Goal: Use online tool/utility: Use online tool/utility

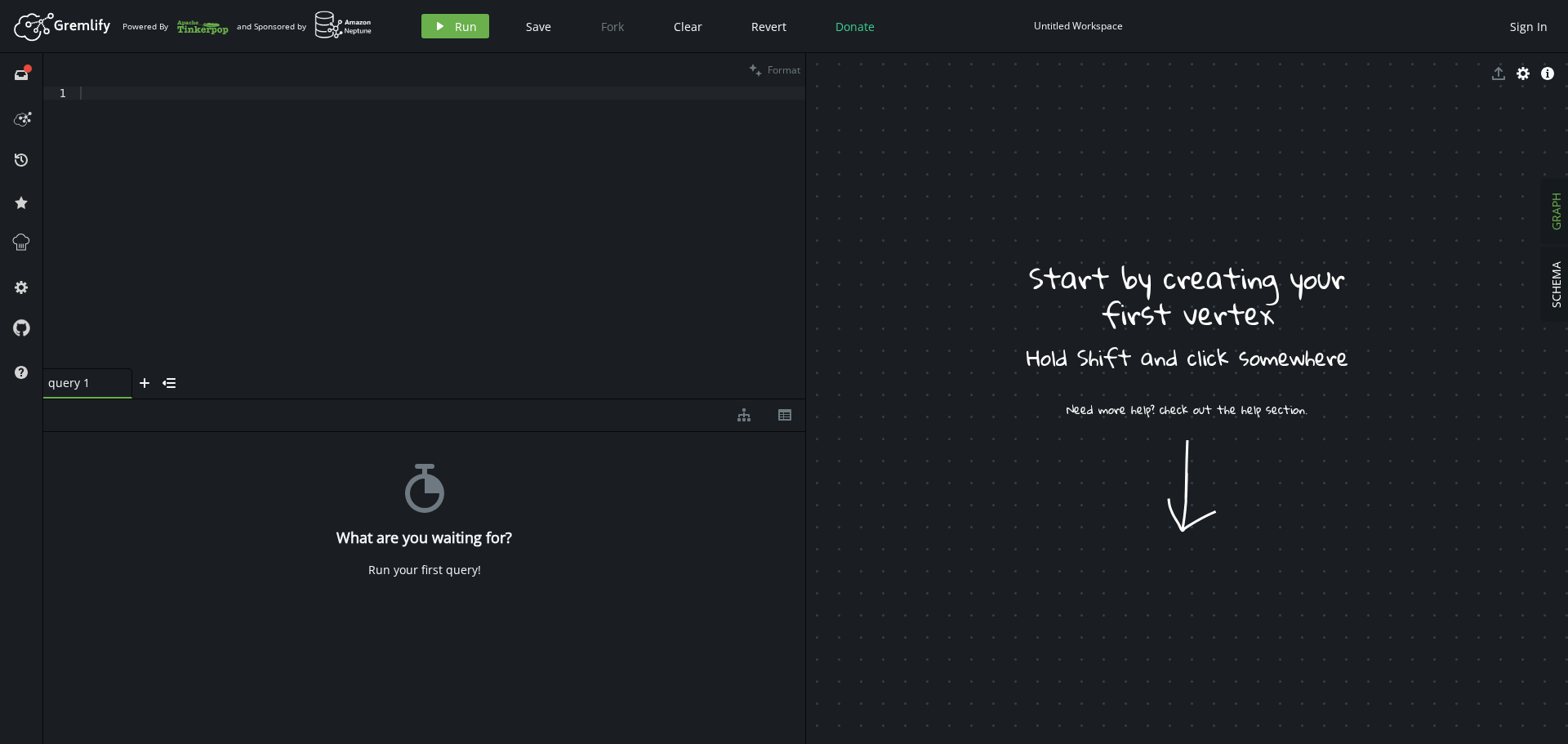
click at [436, 386] on div "query 1 small-cross plus menu-closed" at bounding box center [424, 384] width 762 height 31
click at [126, 117] on div at bounding box center [441, 241] width 729 height 308
click at [21, 242] on icon at bounding box center [21, 243] width 21 height 21
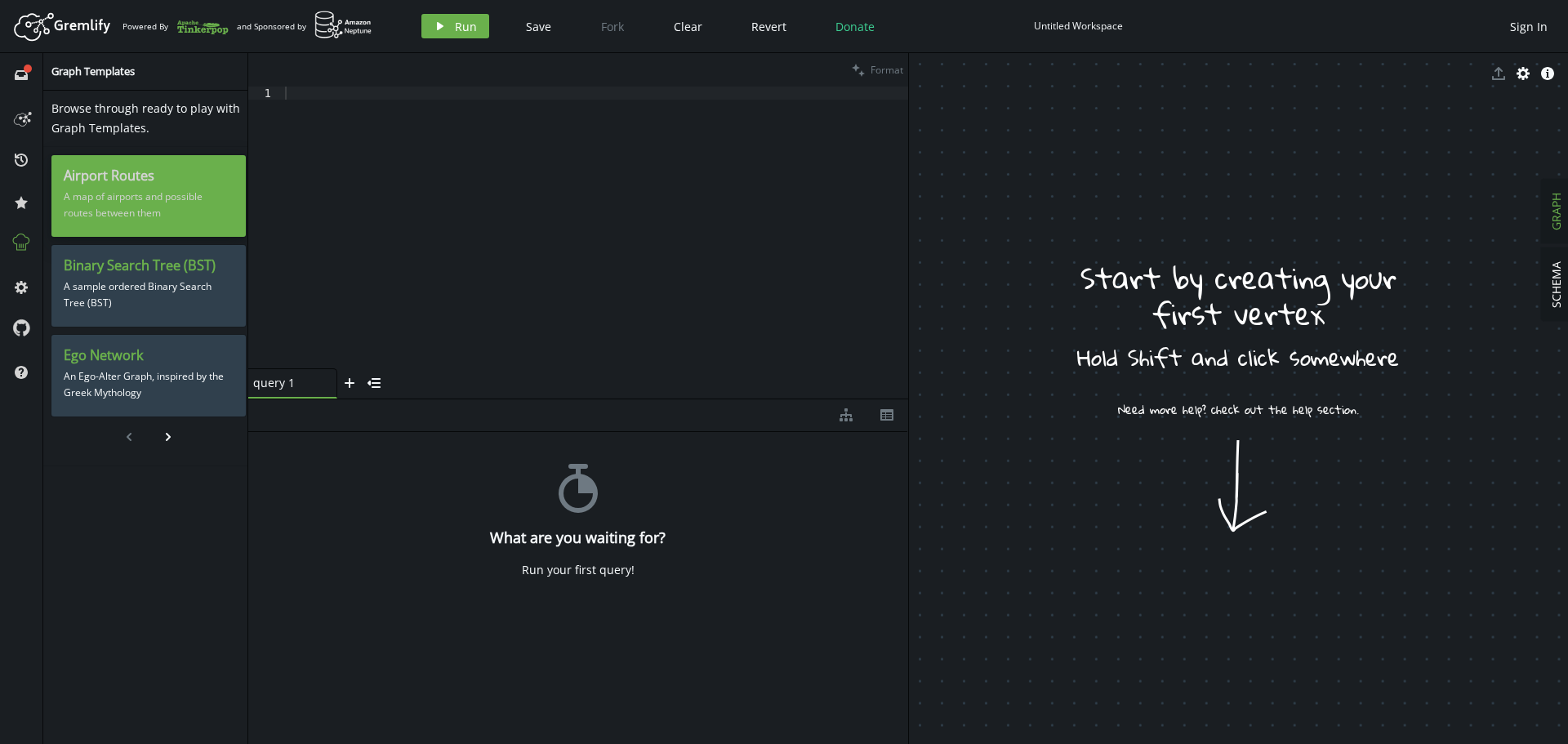
click at [157, 192] on p "A map of airports and possible routes between them" at bounding box center [149, 204] width 170 height 41
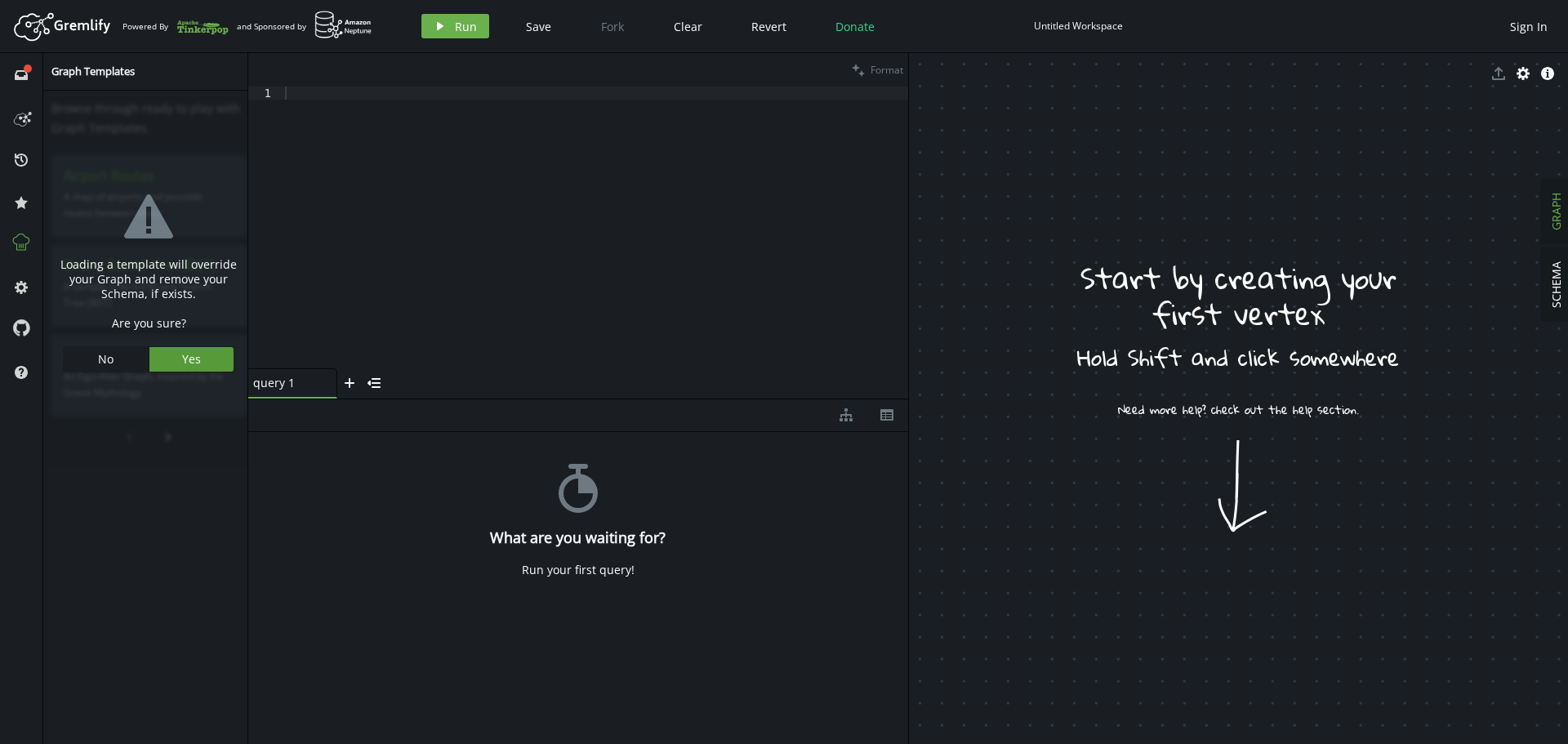
click at [199, 364] on button "Yes" at bounding box center [192, 360] width 85 height 25
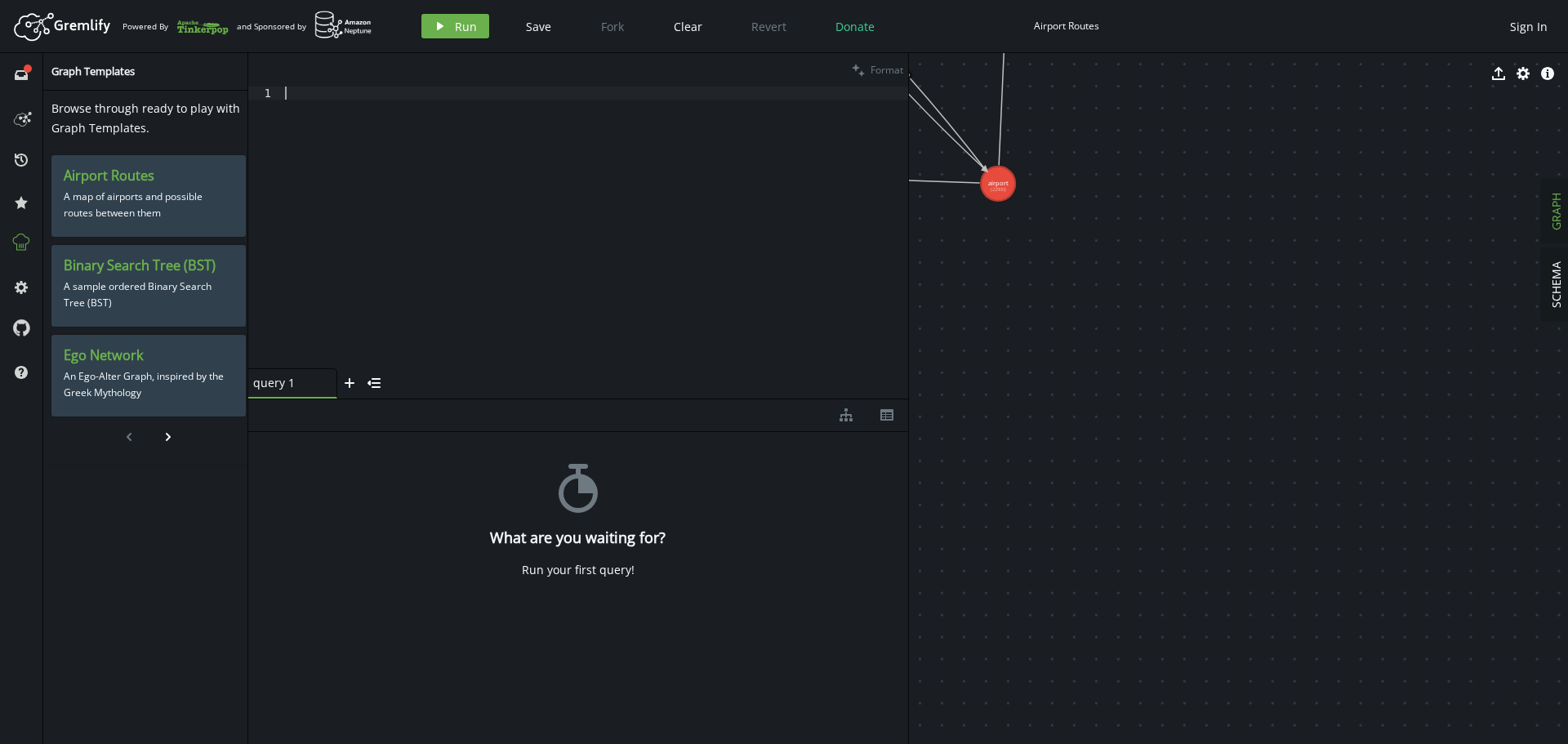
click at [378, 154] on div at bounding box center [595, 241] width 626 height 308
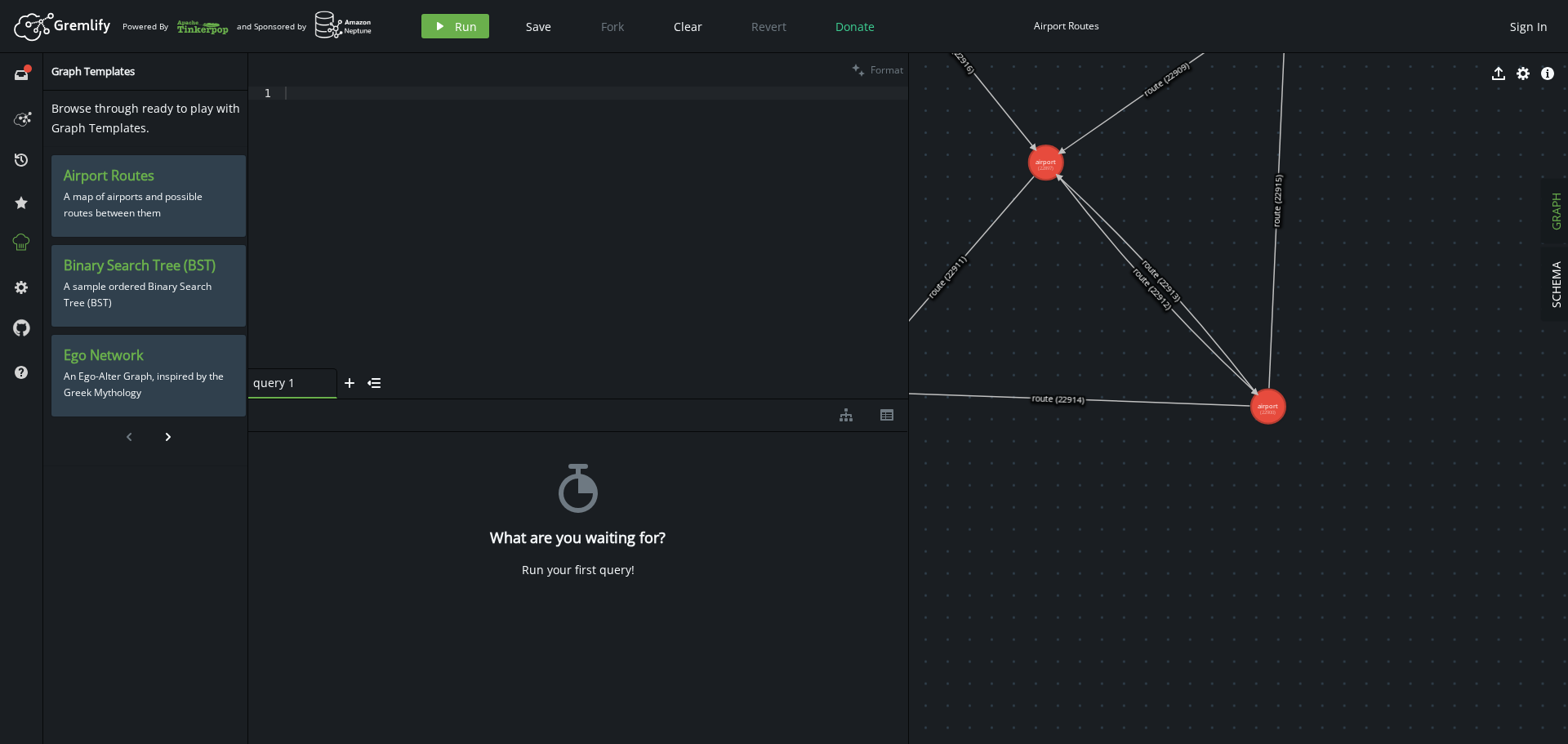
drag, startPoint x: 1109, startPoint y: 217, endPoint x: 1401, endPoint y: 434, distance: 363.8
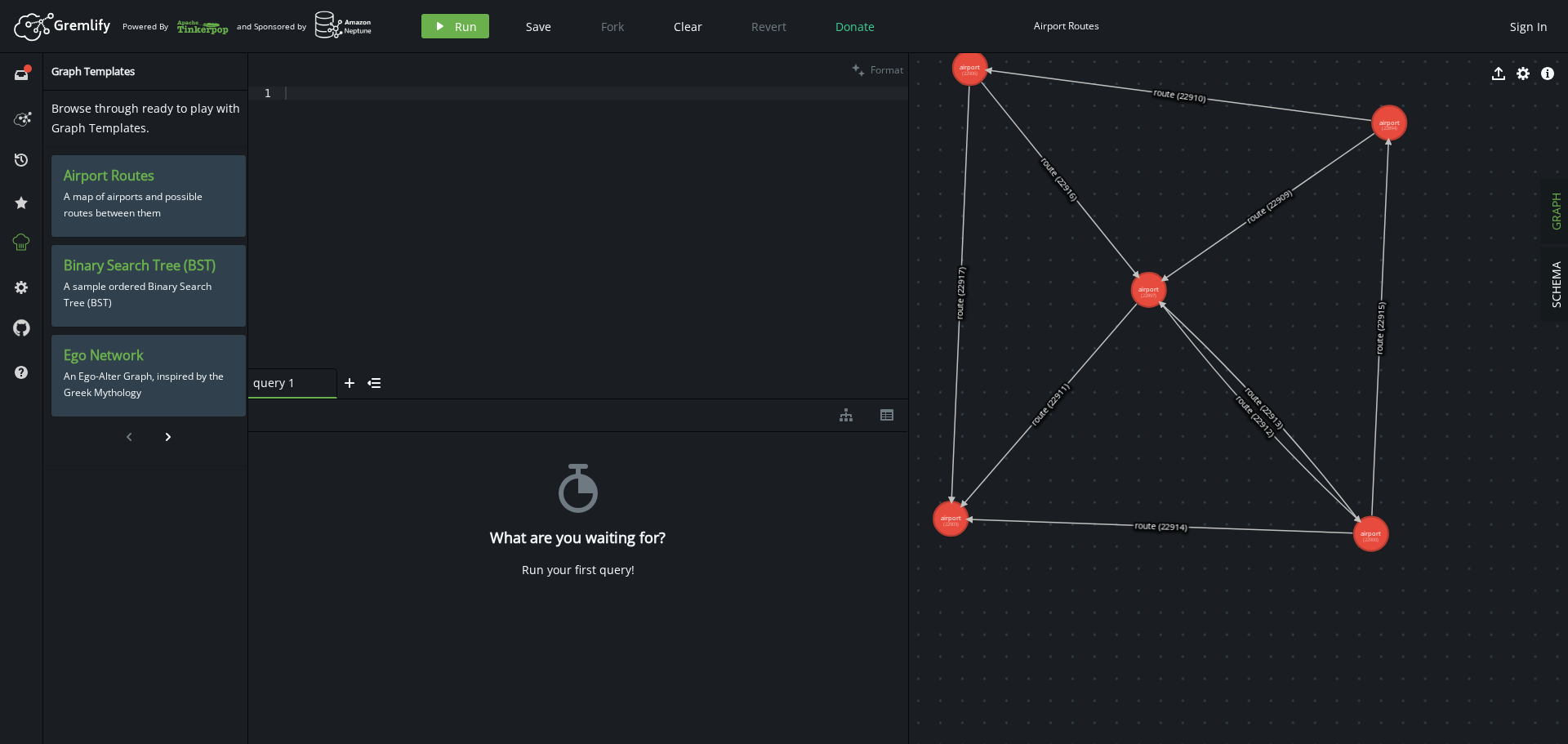
drag, startPoint x: 1320, startPoint y: 410, endPoint x: 1376, endPoint y: 494, distance: 101.0
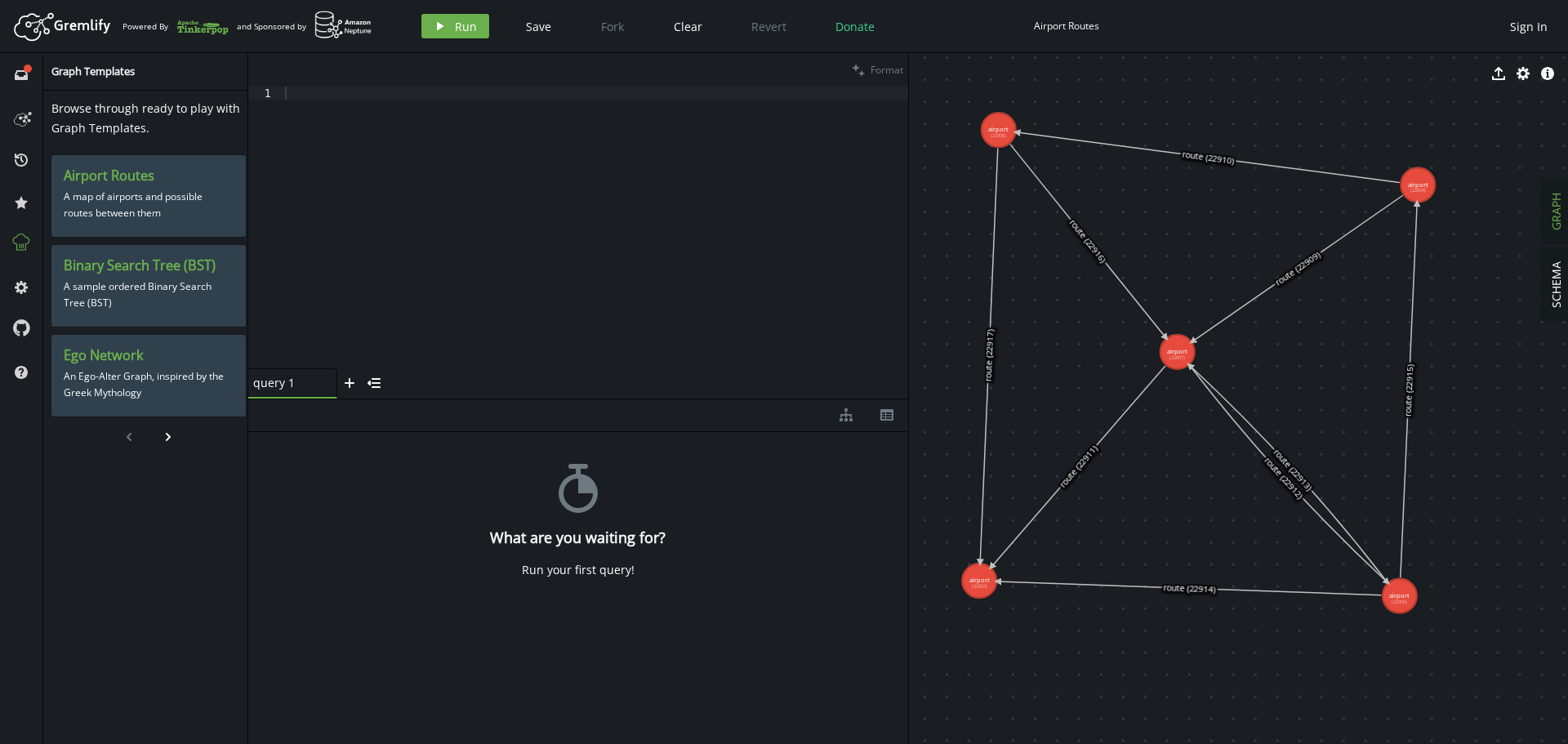
drag, startPoint x: 1323, startPoint y: 462, endPoint x: 1306, endPoint y: 447, distance: 22.7
click at [570, 232] on div at bounding box center [595, 241] width 626 height 308
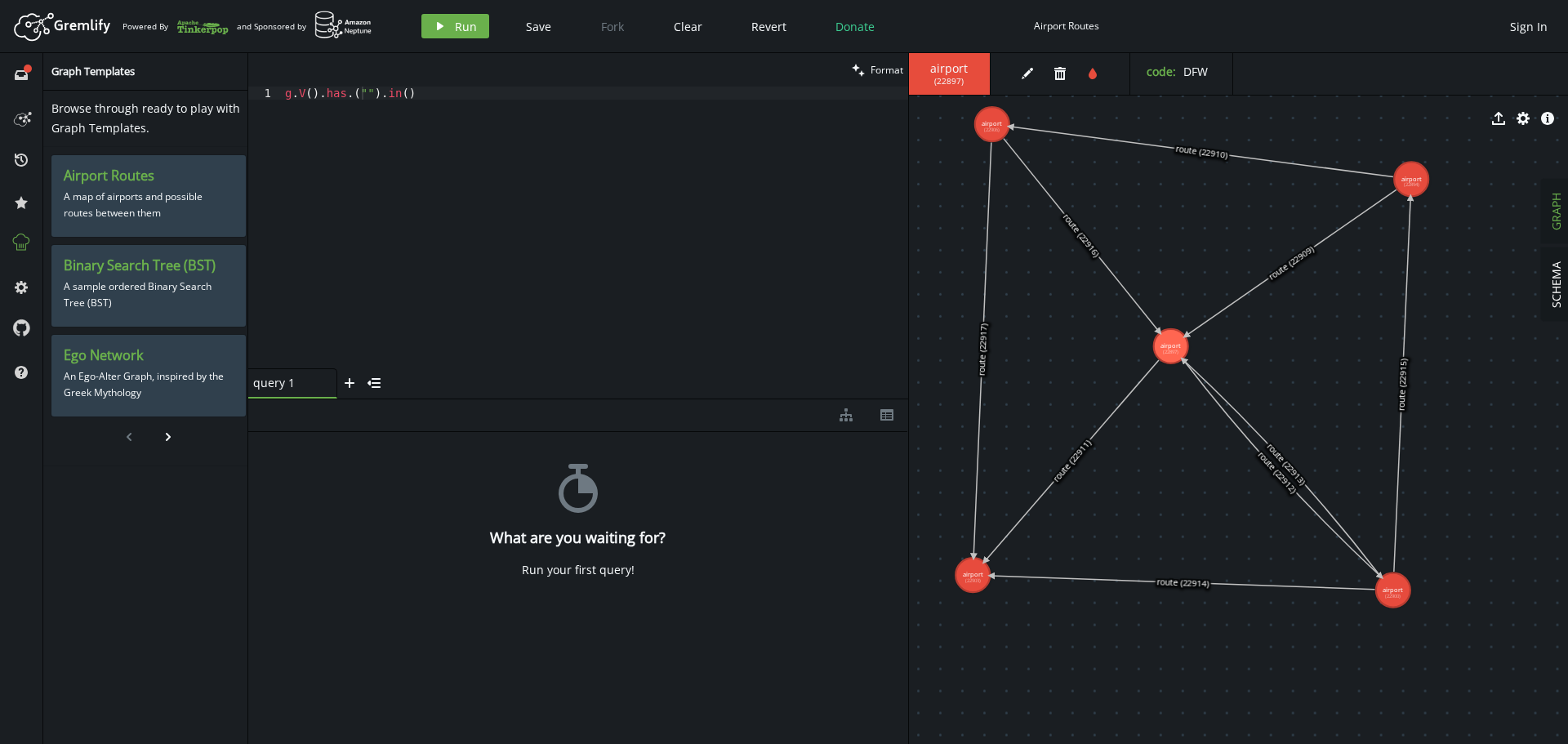
click at [363, 95] on div "g . V ( ) . has . ( "" ) . in ( )" at bounding box center [595, 241] width 626 height 308
drag, startPoint x: 494, startPoint y: 95, endPoint x: 279, endPoint y: 98, distance: 215.0
click at [279, 98] on div "g.V().has.("code", "DFW).in() 1 g . V ( ) . has . ( "code" , "DFW" ) . in ( ) X…" at bounding box center [577, 227] width 660 height 282
click at [428, 94] on div "g . V ( ) . has . ( "code" , "DFW" ) . in ( )" at bounding box center [595, 227] width 626 height 282
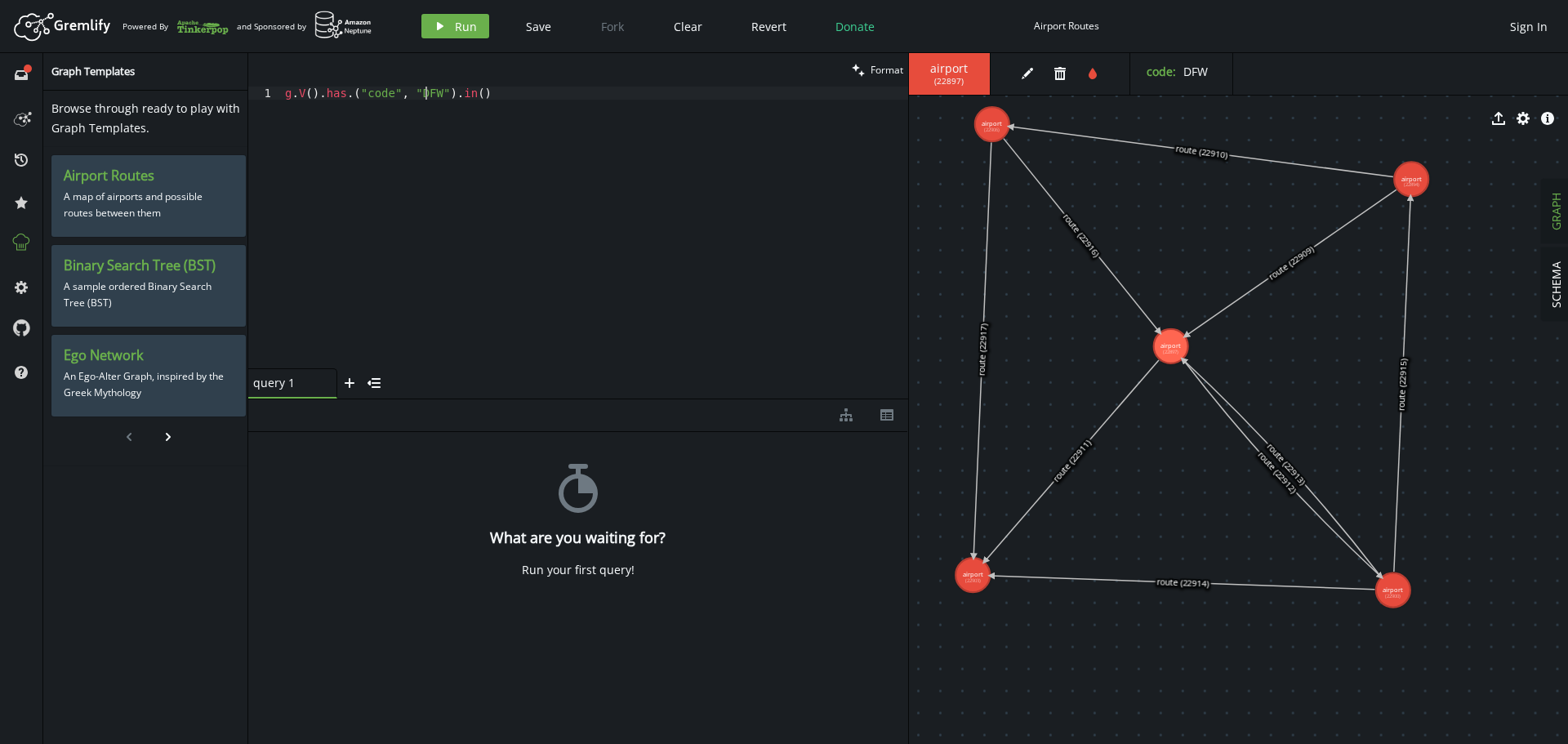
click at [469, 95] on div "g . V ( ) . has . ( "code" , "DFW" ) . in ( )" at bounding box center [595, 241] width 626 height 308
drag, startPoint x: 499, startPoint y: 96, endPoint x: 428, endPoint y: 93, distance: 71.1
click at [428, 93] on div "g . V ( ) . has . ( "code" , "DFW" ) . in ( )" at bounding box center [595, 241] width 626 height 308
click at [505, 97] on div "g . V ( ) . has . ( "code" , "DFW" ) . in ( )" at bounding box center [595, 227] width 626 height 282
click at [459, 91] on div "g . V ( ) . has . ( "code" , "DFW" ) . in ( )" at bounding box center [595, 241] width 626 height 308
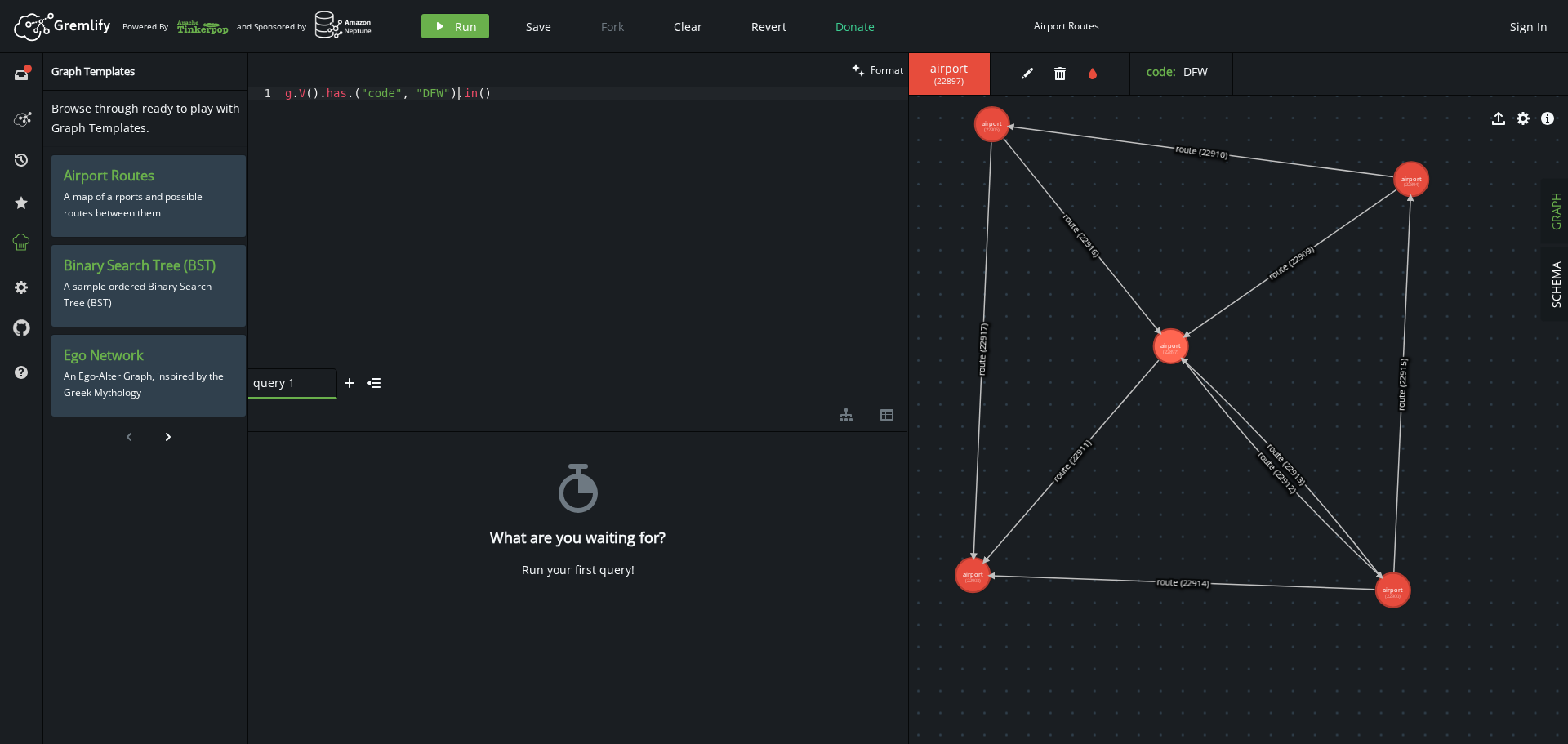
click at [481, 94] on div "g . V ( ) . has . ( "code" , "DFW" ) . in ( )" at bounding box center [595, 241] width 626 height 308
click at [670, 216] on div "g . V ( ) . has . ( "code" , "DFW" ) . in ( )" at bounding box center [595, 241] width 626 height 308
click at [460, 31] on span "Run" at bounding box center [466, 26] width 22 height 16
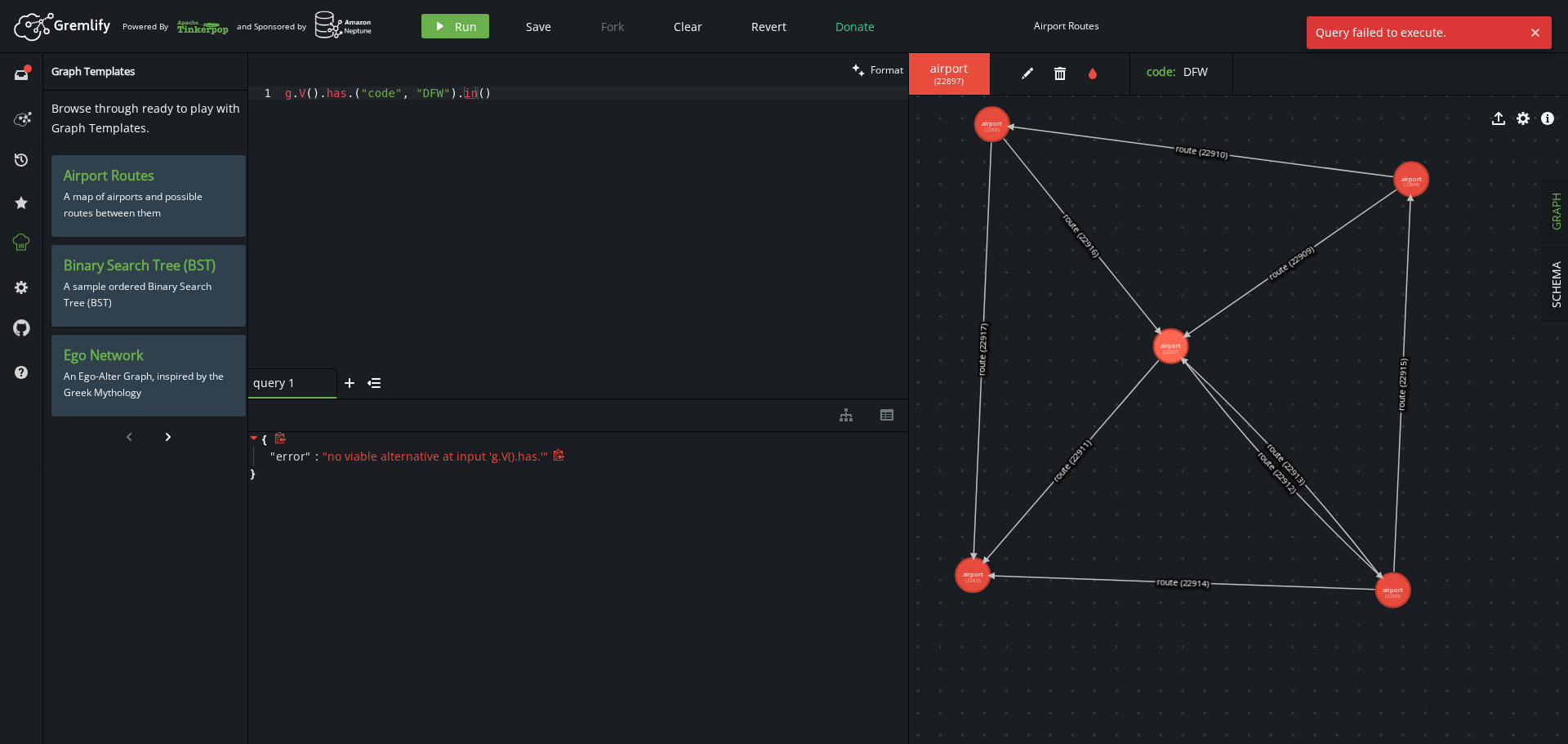
click at [454, 462] on span "" no viable alternative at input 'g.V().has.' "" at bounding box center [435, 456] width 226 height 16
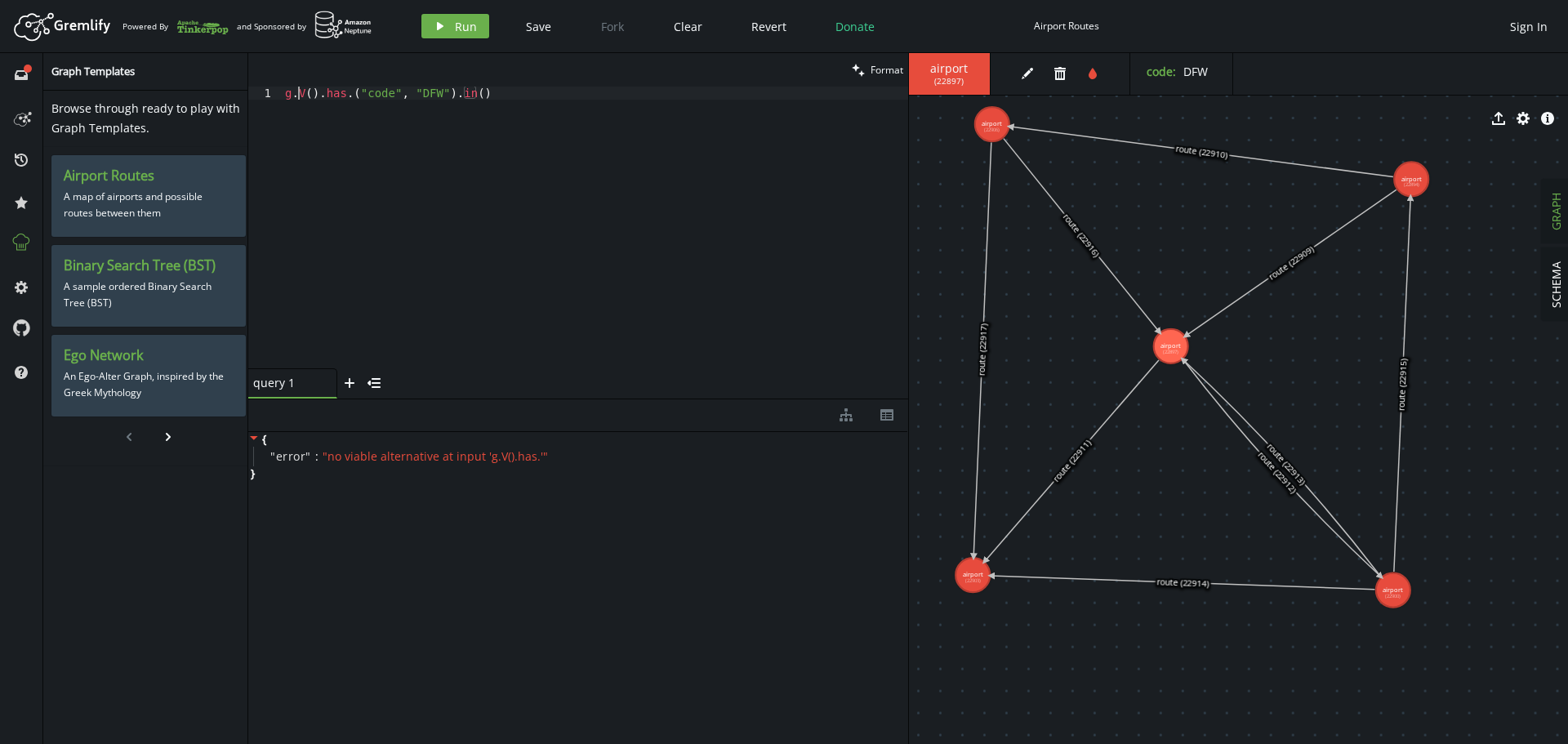
click at [297, 91] on div "g . V ( ) . has . ( "code" , "DFW" ) . in ( )" at bounding box center [595, 241] width 626 height 308
click at [318, 91] on div "g . V ( ) . has . ( "code" , "DFW" ) . in ( )" at bounding box center [595, 241] width 626 height 308
click at [335, 92] on div "g . V ( ) . has . ( "code" , "DFW" ) . in ( )" at bounding box center [595, 241] width 626 height 308
click at [341, 92] on div "g . V ( ) . has . ( "code" , "DFW" ) . in ( )" at bounding box center [595, 241] width 626 height 308
click at [350, 94] on div "g . V ( ) . has . ( "code" , "DFW" ) . in ( )" at bounding box center [595, 241] width 626 height 308
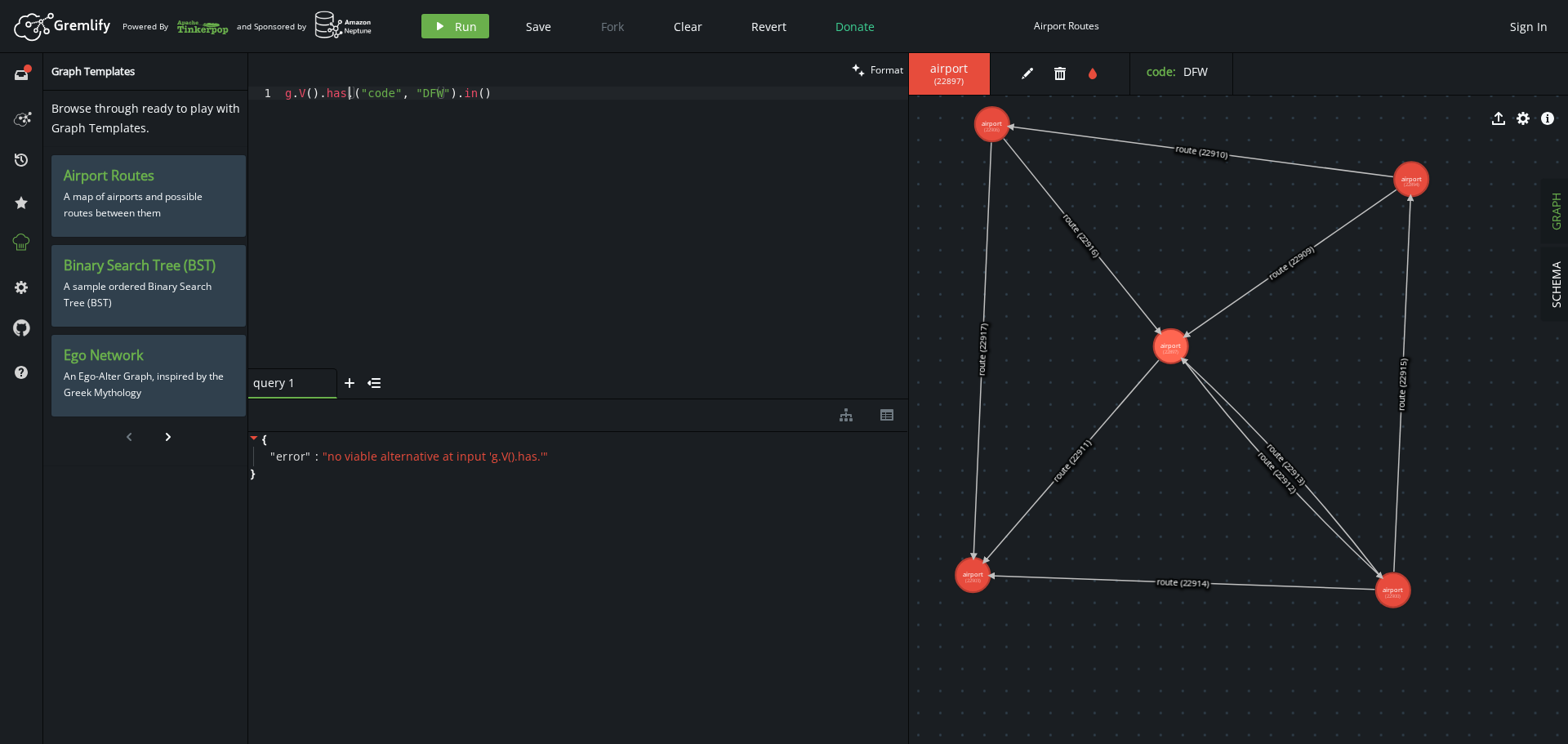
type textarea "g.V().has("code", "DFW").in()"
click at [425, 32] on button "play Run" at bounding box center [455, 26] width 68 height 25
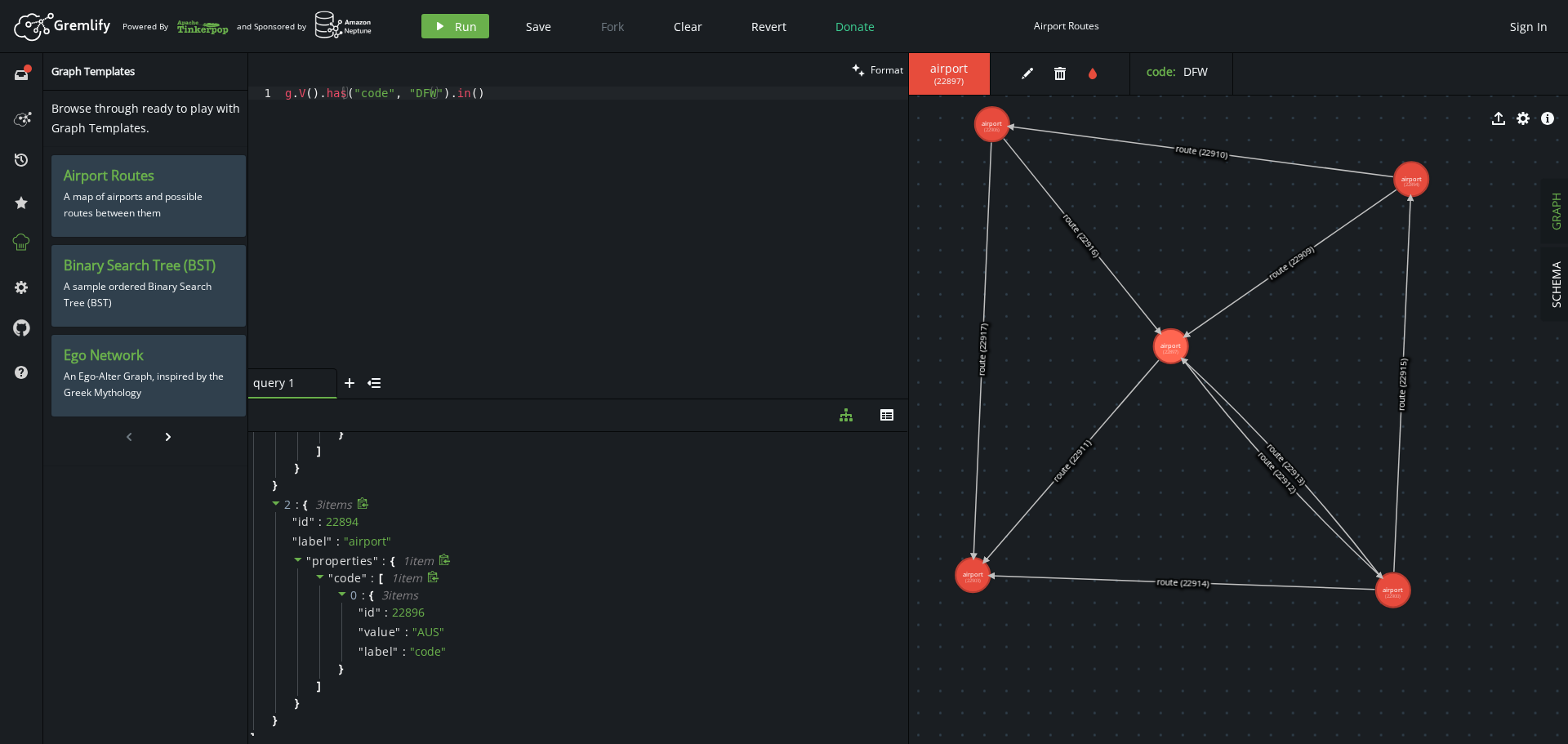
scroll to position [431, 0]
click at [996, 119] on div "export cog info-sign" at bounding box center [1238, 118] width 660 height 41
click at [983, 121] on div "export cog info-sign" at bounding box center [1238, 118] width 660 height 41
click at [983, 122] on div "export cog info-sign" at bounding box center [1238, 118] width 660 height 41
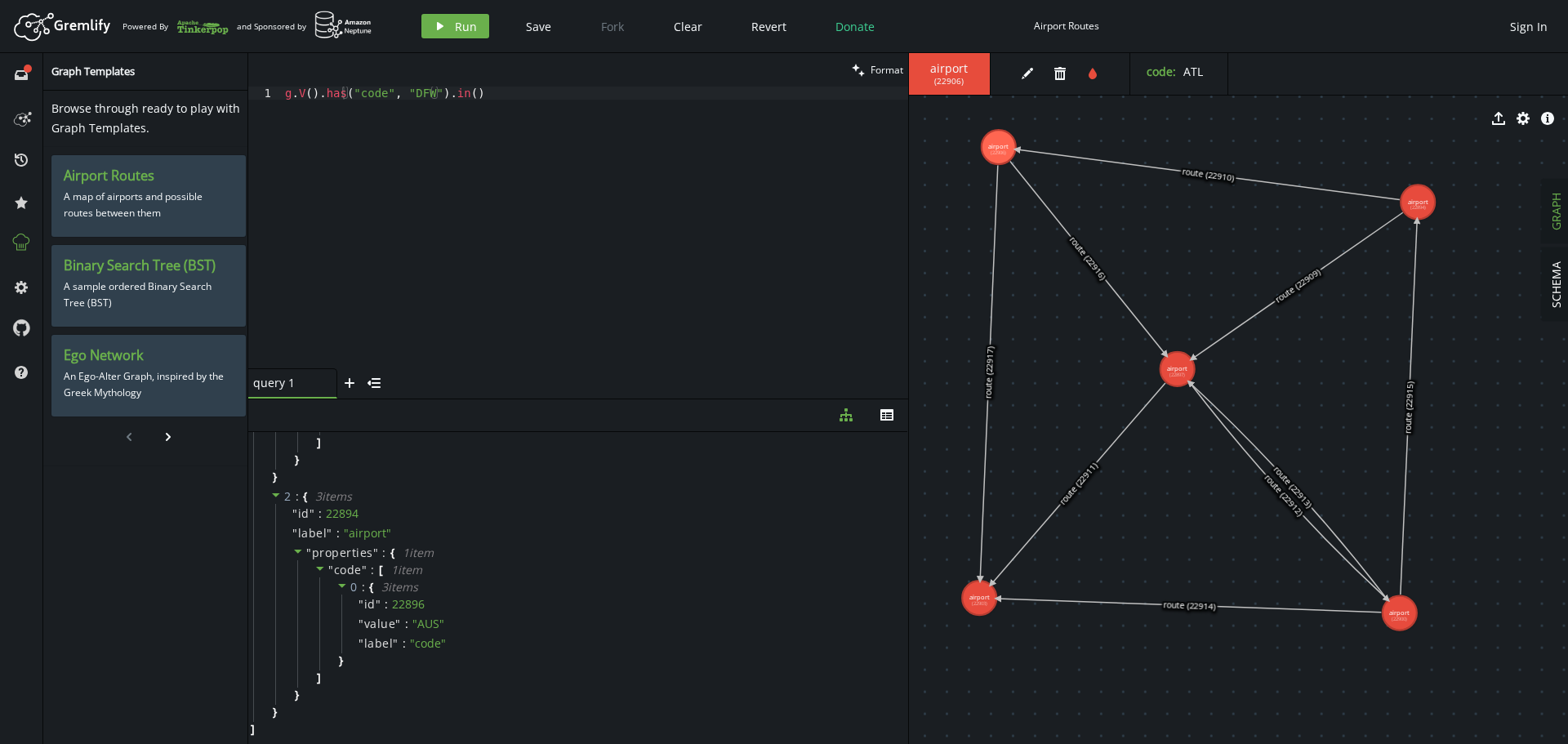
drag, startPoint x: 1186, startPoint y: 272, endPoint x: 1195, endPoint y: 248, distance: 25.6
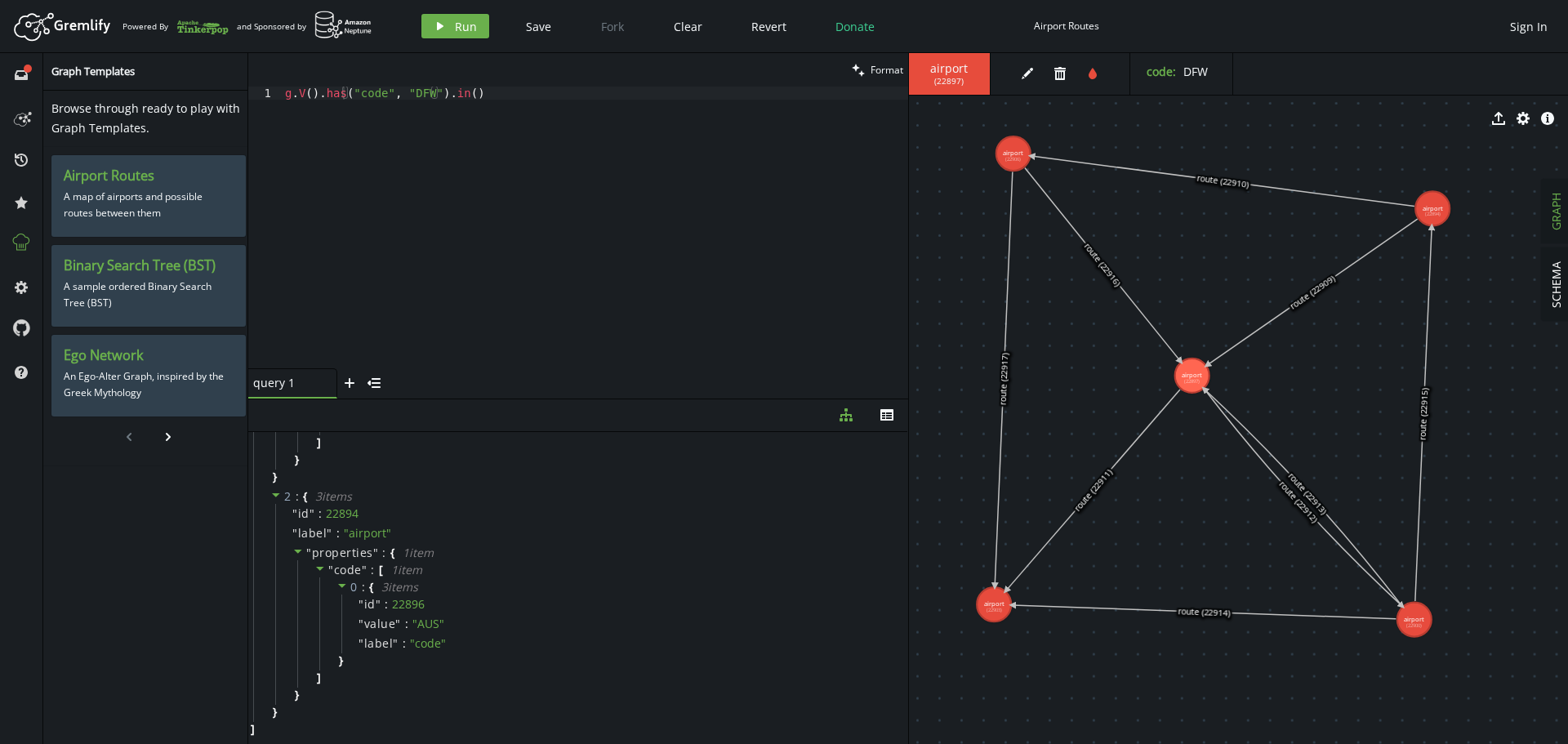
drag, startPoint x: 1184, startPoint y: 286, endPoint x: 1199, endPoint y: 293, distance: 16.6
click at [423, 105] on div "g . V ( ) . has ( "code" , "DFW" ) . in ( )" at bounding box center [595, 241] width 626 height 308
click at [418, 101] on div "g . V ( ) . has ( "code" , "DFW" ) . in ( )" at bounding box center [595, 241] width 626 height 308
click at [418, 102] on div "g . V ( ) . has ( "code" , "DFW" ) . in ( )" at bounding box center [595, 241] width 626 height 308
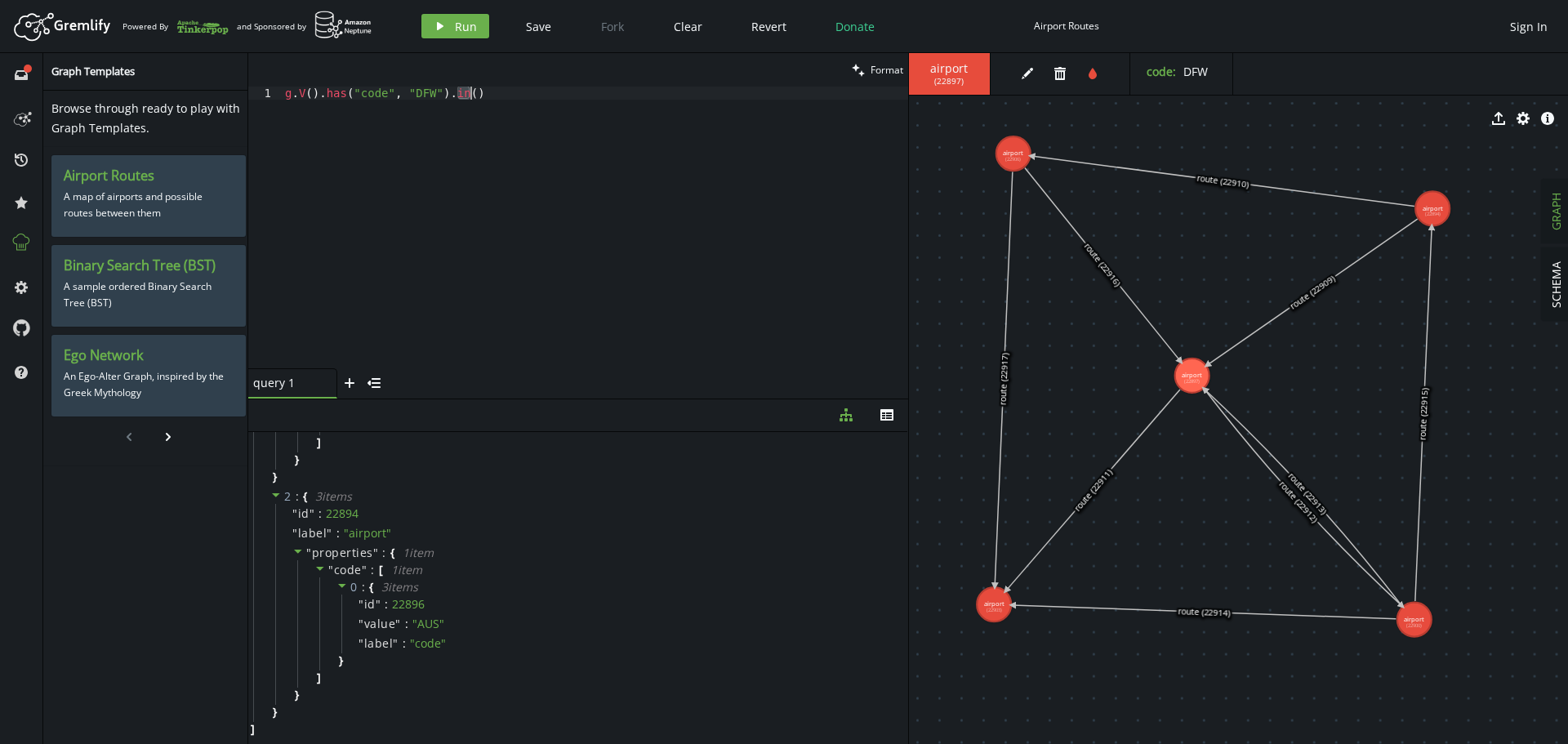
click at [415, 90] on div "g . V ( ) . has ( "code" , "DFW" ) . in ( )" at bounding box center [595, 241] width 626 height 308
click at [1192, 69] on span "DFW" at bounding box center [1195, 71] width 25 height 16
click at [1232, 71] on div "code : DFW" at bounding box center [1181, 74] width 103 height 41
click at [573, 260] on div "g . V ( ) . has ( "code" , "DFW" ) . in ( )" at bounding box center [595, 241] width 626 height 308
